Goal: Find specific page/section: Find specific page/section

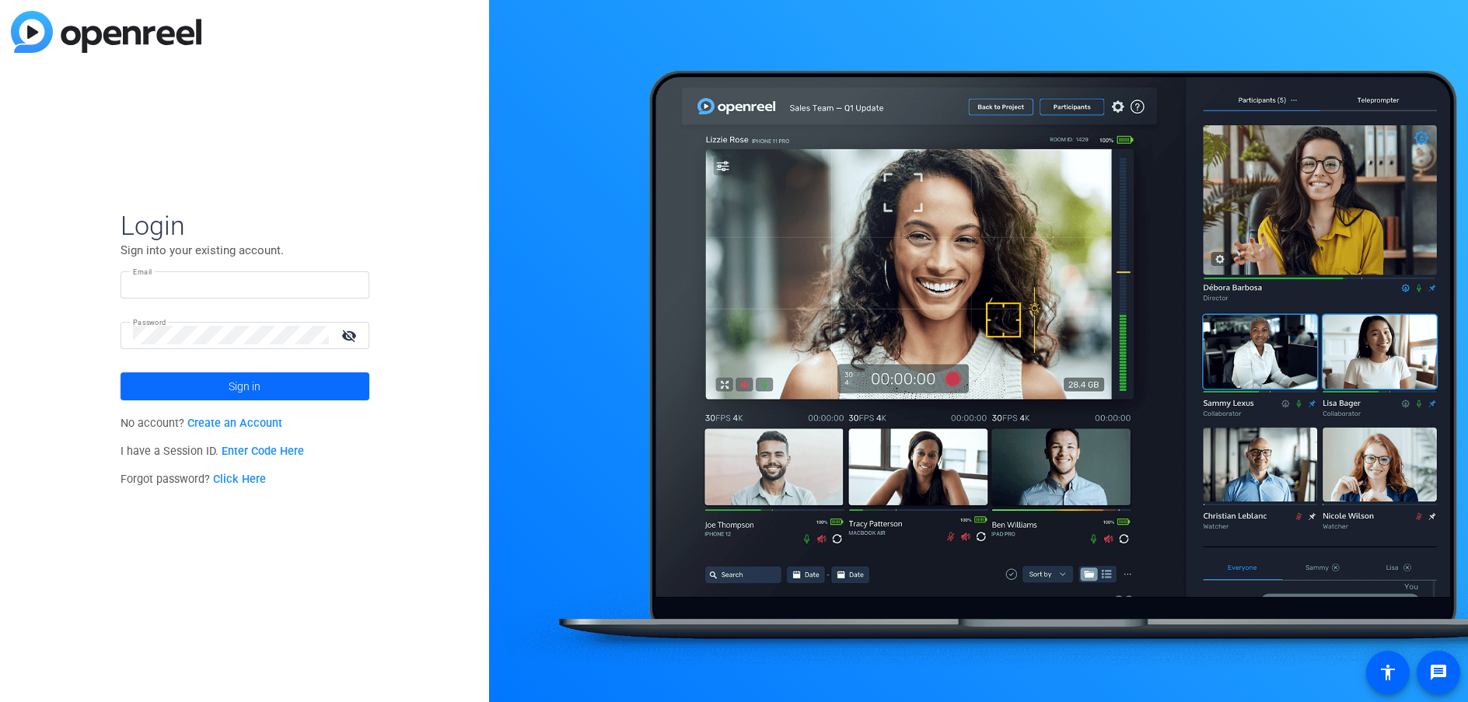
type input "douglas.leblanc@crh.com"
click at [314, 378] on span at bounding box center [244, 386] width 249 height 37
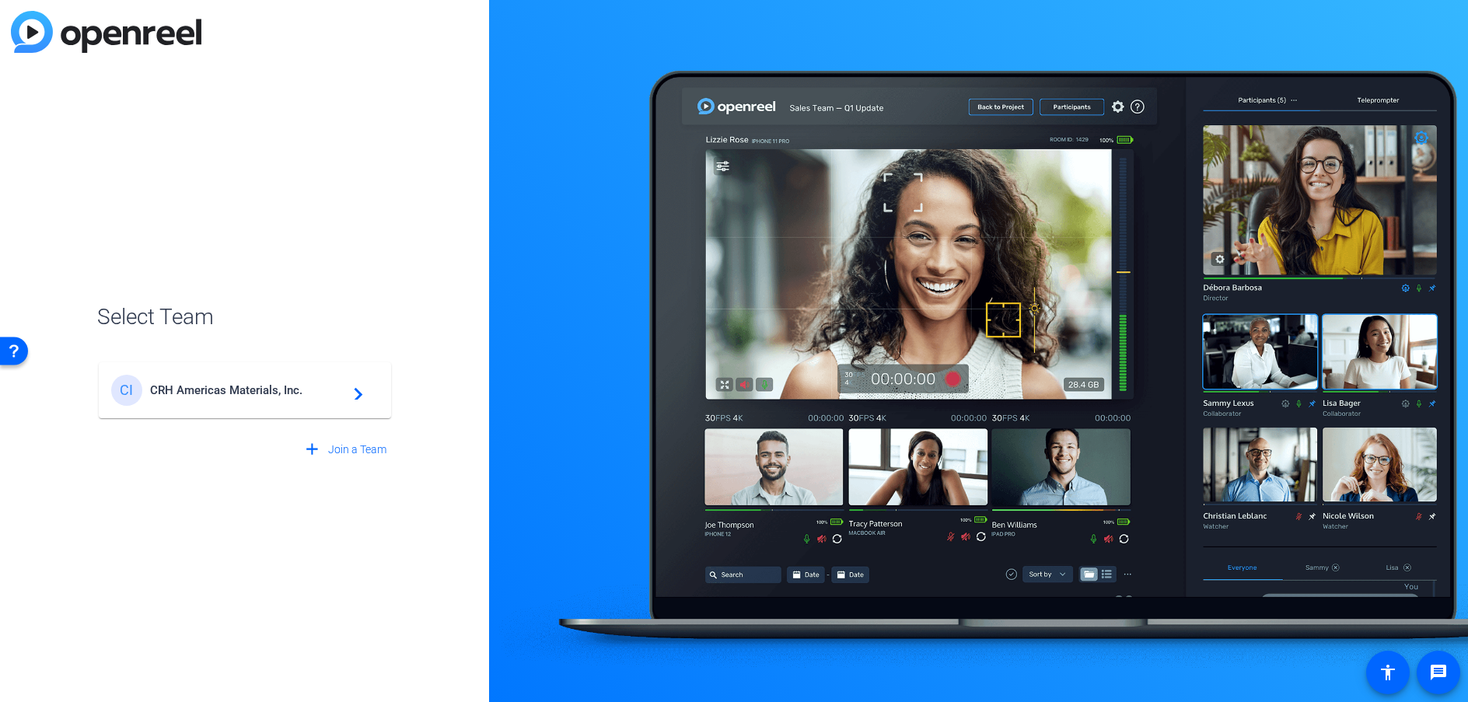
click at [295, 391] on span "CRH Americas Materials, Inc." at bounding box center [247, 390] width 194 height 14
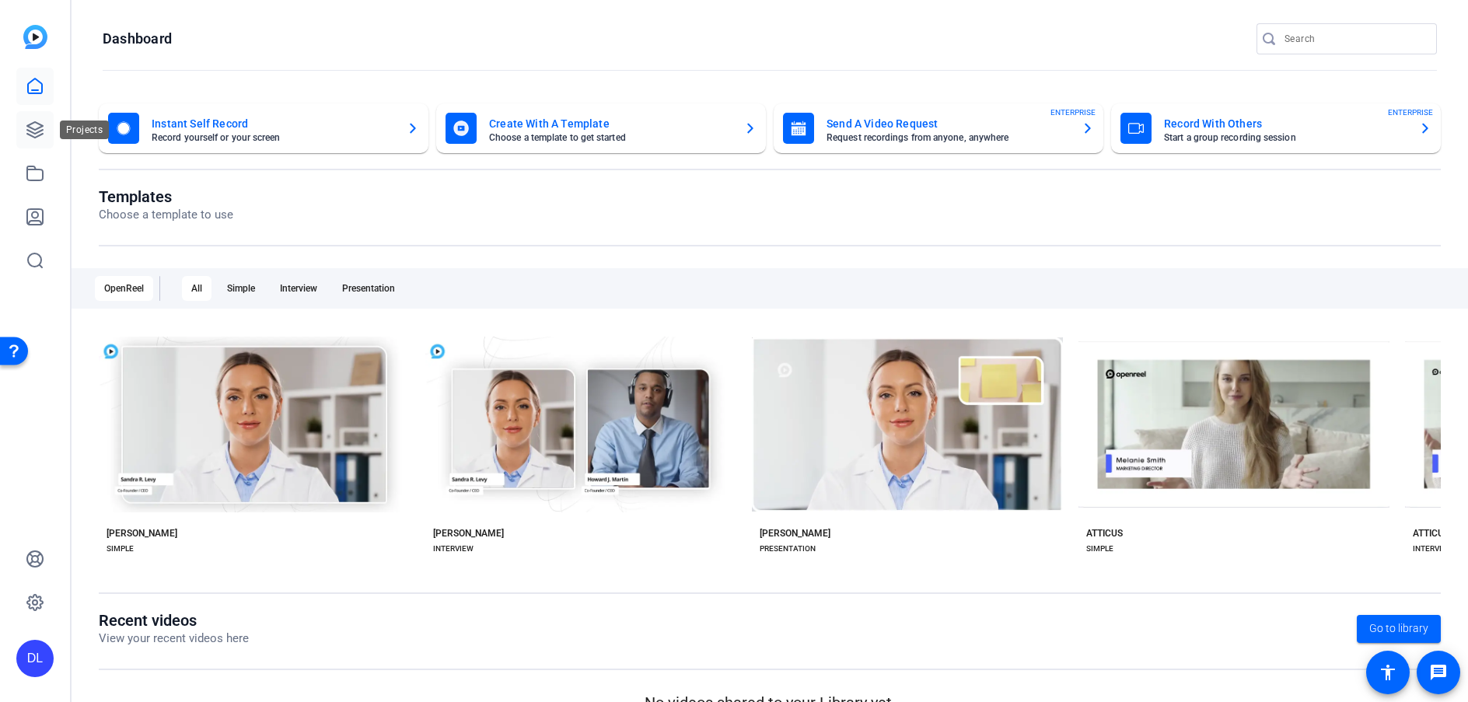
click at [38, 130] on icon at bounding box center [35, 129] width 19 height 19
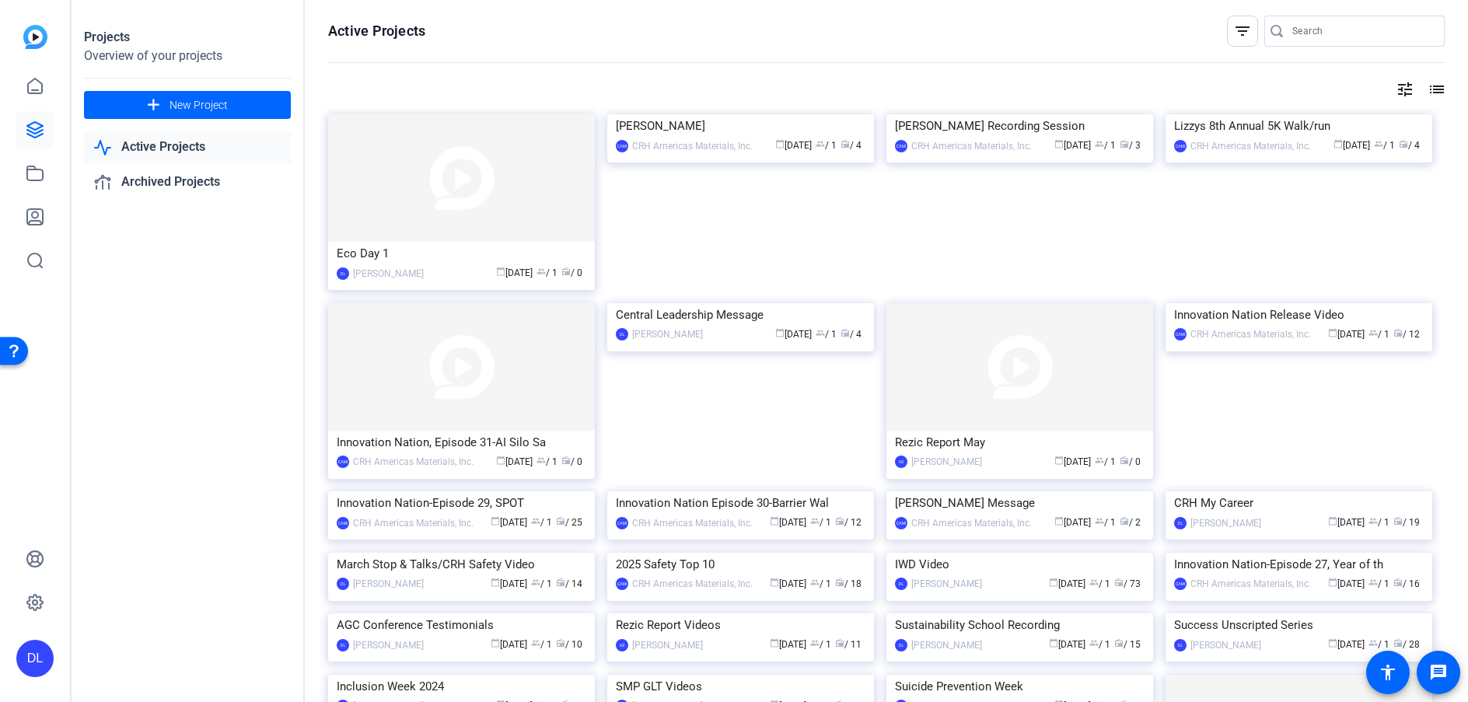
click at [519, 54] on openreel-divider-bar at bounding box center [886, 63] width 1116 height 33
click at [449, 173] on img at bounding box center [461, 177] width 267 height 127
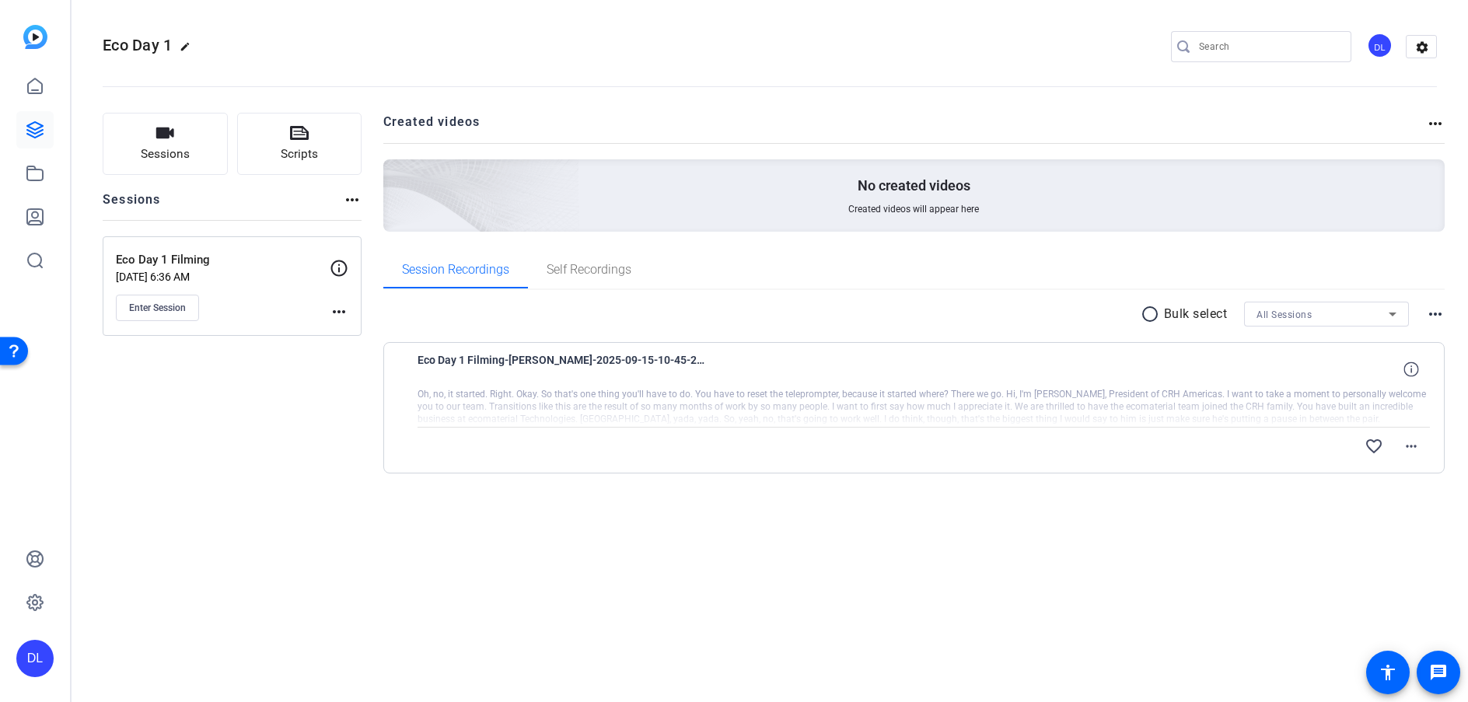
click at [901, 375] on div "Eco Day 1 Filming-[PERSON_NAME]-2025-09-15-10-45-22-626-0" at bounding box center [923, 369] width 1013 height 37
click at [719, 358] on div "Eco Day 1 Filming-[PERSON_NAME]-2025-09-15-10-45-22-626-0" at bounding box center [923, 369] width 1013 height 37
click at [657, 358] on span "Eco Day 1 Filming-[PERSON_NAME]-2025-09-15-10-45-22-626-0" at bounding box center [561, 369] width 288 height 37
click at [546, 562] on div "Eco Day 1 edit DL settings Sessions Scripts Sessions more_horiz Eco Day 1 Filmi…" at bounding box center [770, 351] width 1396 height 702
click at [753, 557] on div "Eco Day 1 edit DL settings Sessions Scripts Sessions more_horiz Eco Day 1 Filmi…" at bounding box center [770, 351] width 1396 height 702
